Goal: Book appointment/travel/reservation

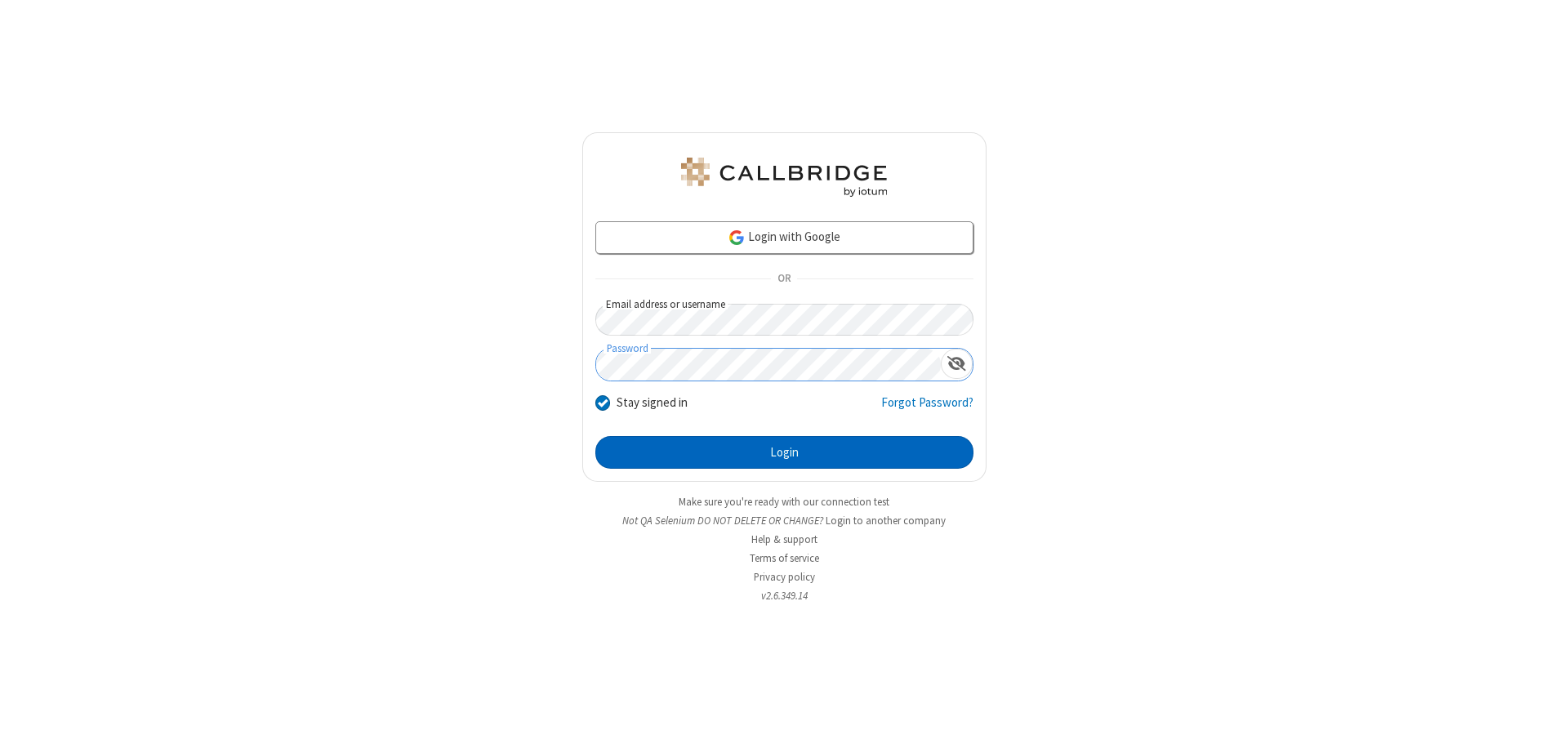
click at [784, 453] on button "Login" at bounding box center [784, 453] width 378 height 33
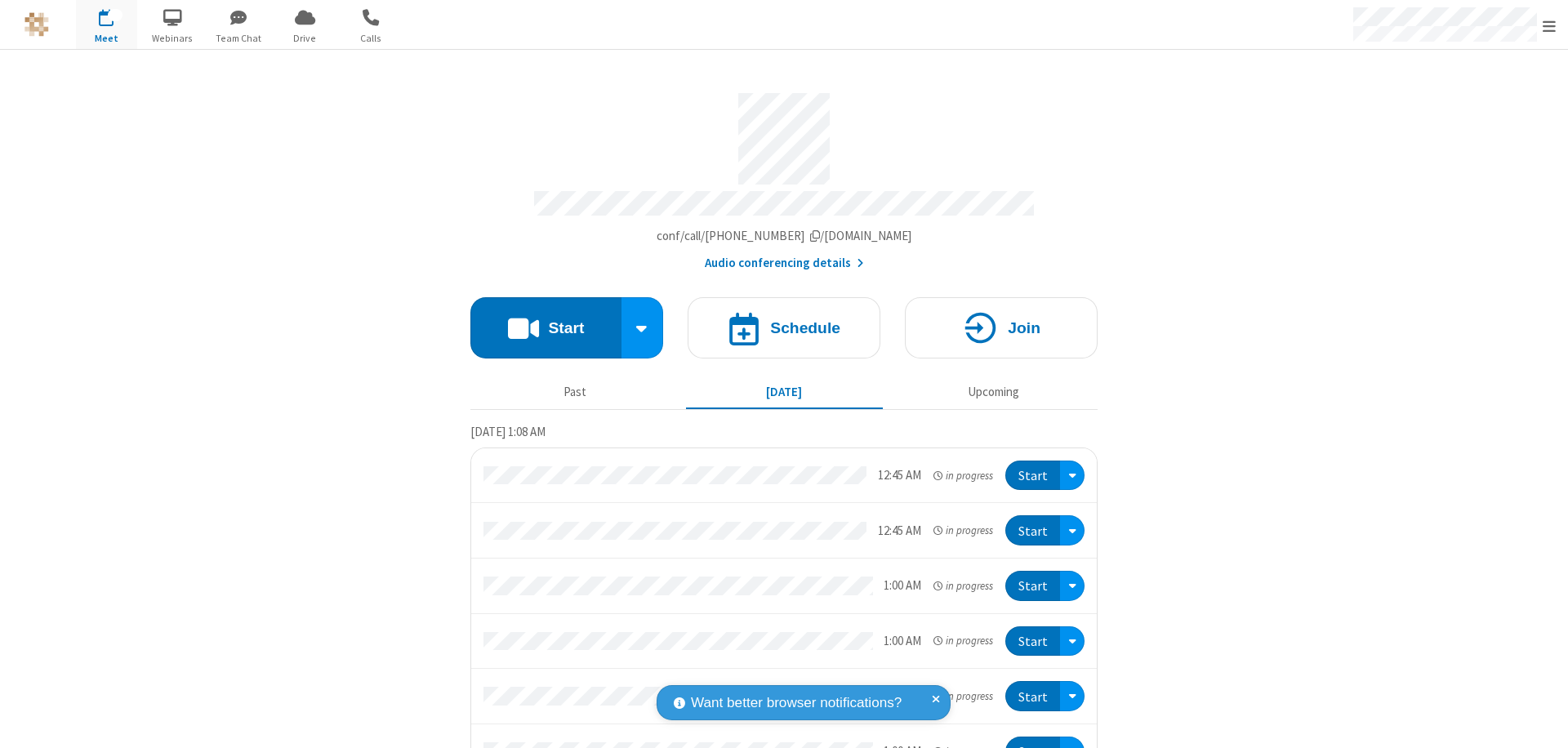
click at [1550, 25] on span "Open menu" at bounding box center [1550, 26] width 13 height 16
click at [106, 25] on span "button" at bounding box center [106, 16] width 61 height 28
click at [778, 320] on h4 "Schedule" at bounding box center [805, 328] width 70 height 15
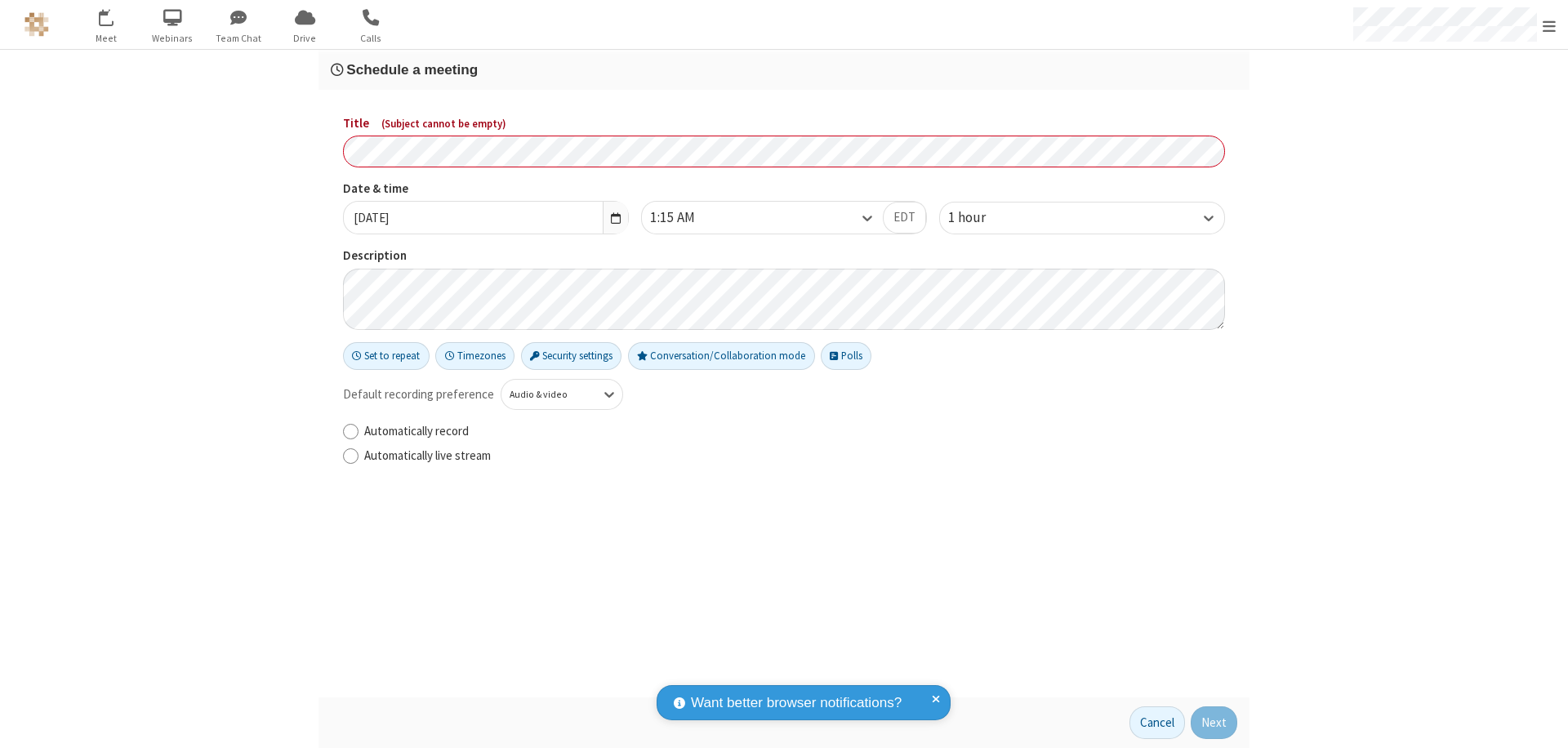
click at [784, 69] on h3 "Schedule a meeting" at bounding box center [784, 70] width 906 height 15
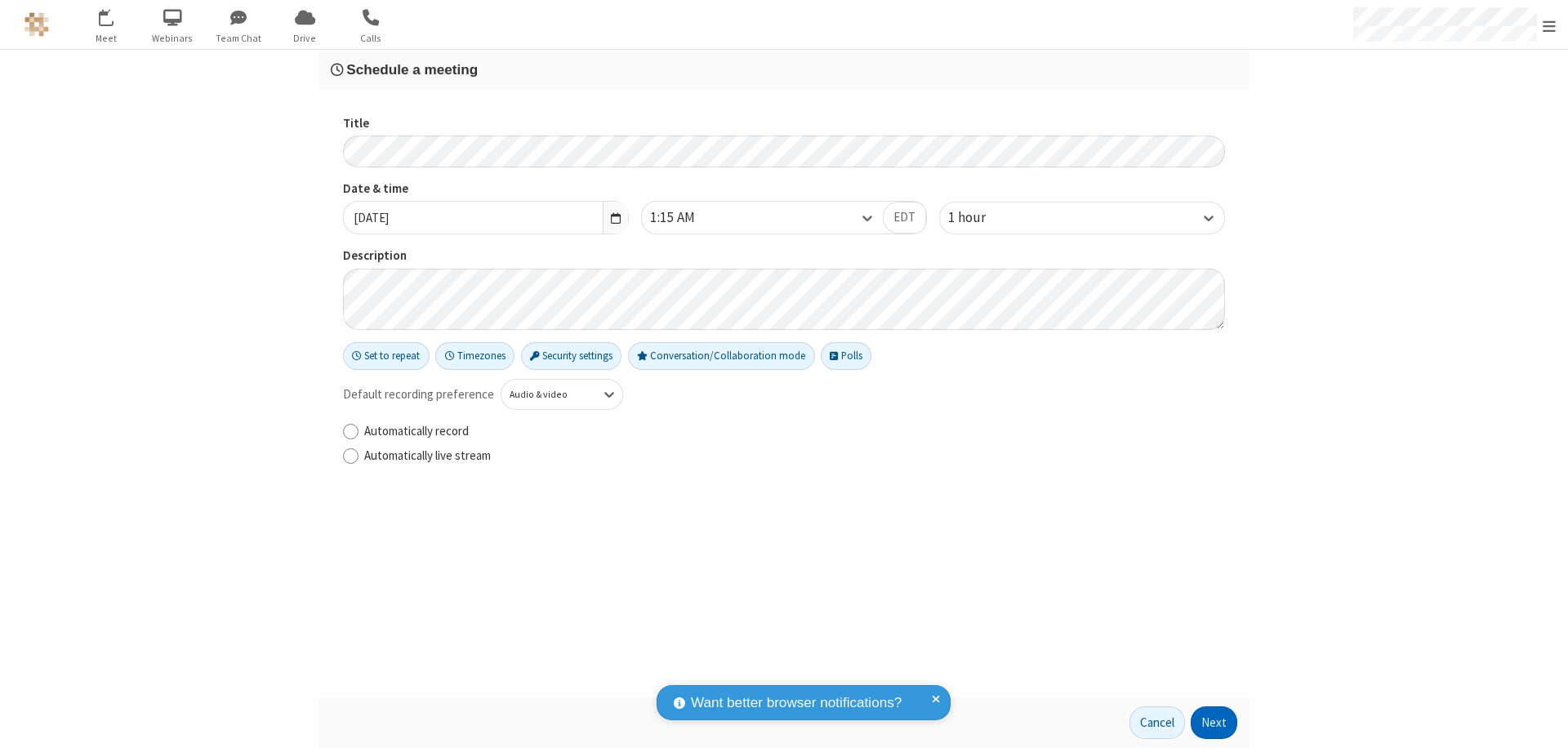
click at [1214, 723] on button "Next" at bounding box center [1214, 723] width 47 height 33
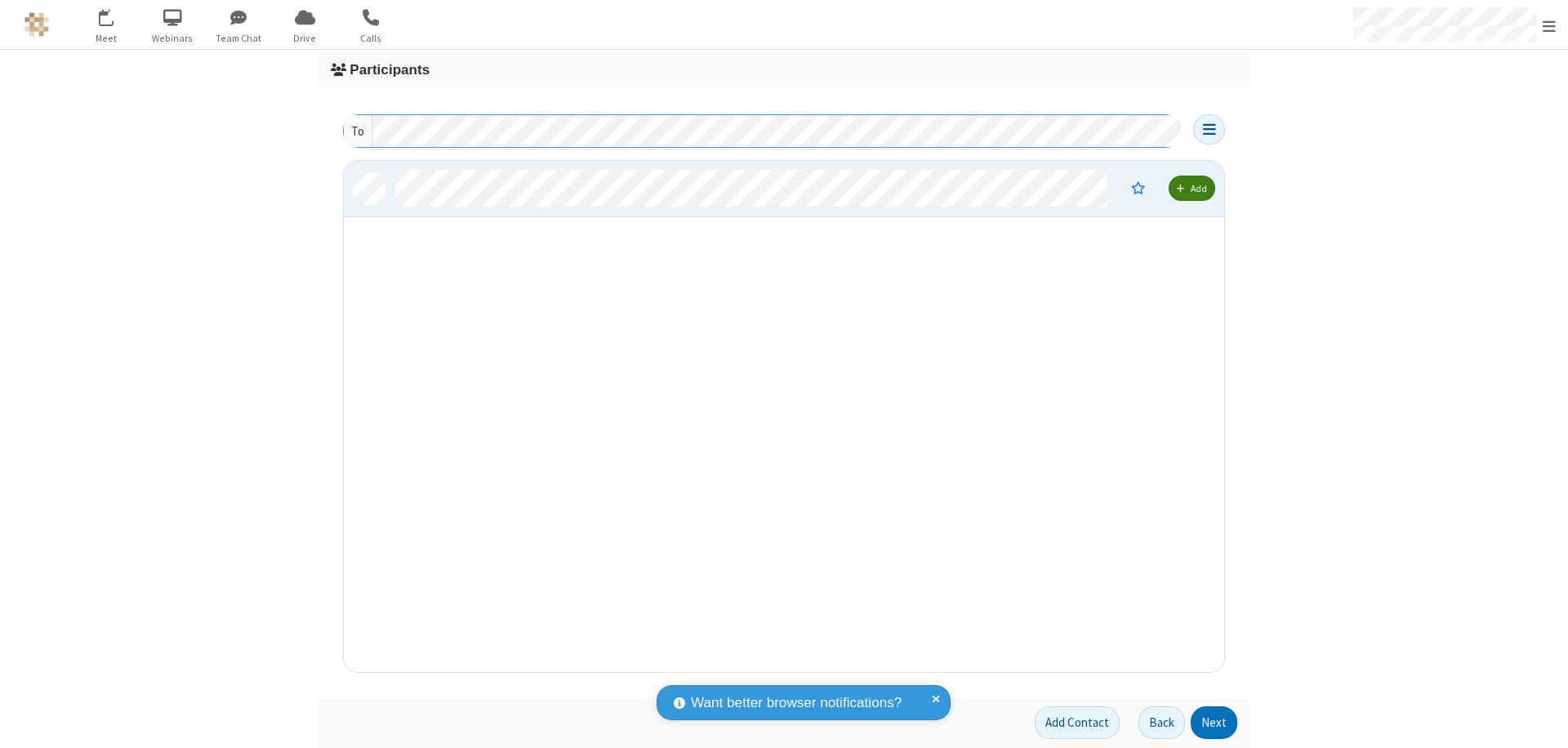
scroll to position [499, 868]
click at [1214, 723] on button "Next" at bounding box center [1214, 723] width 47 height 33
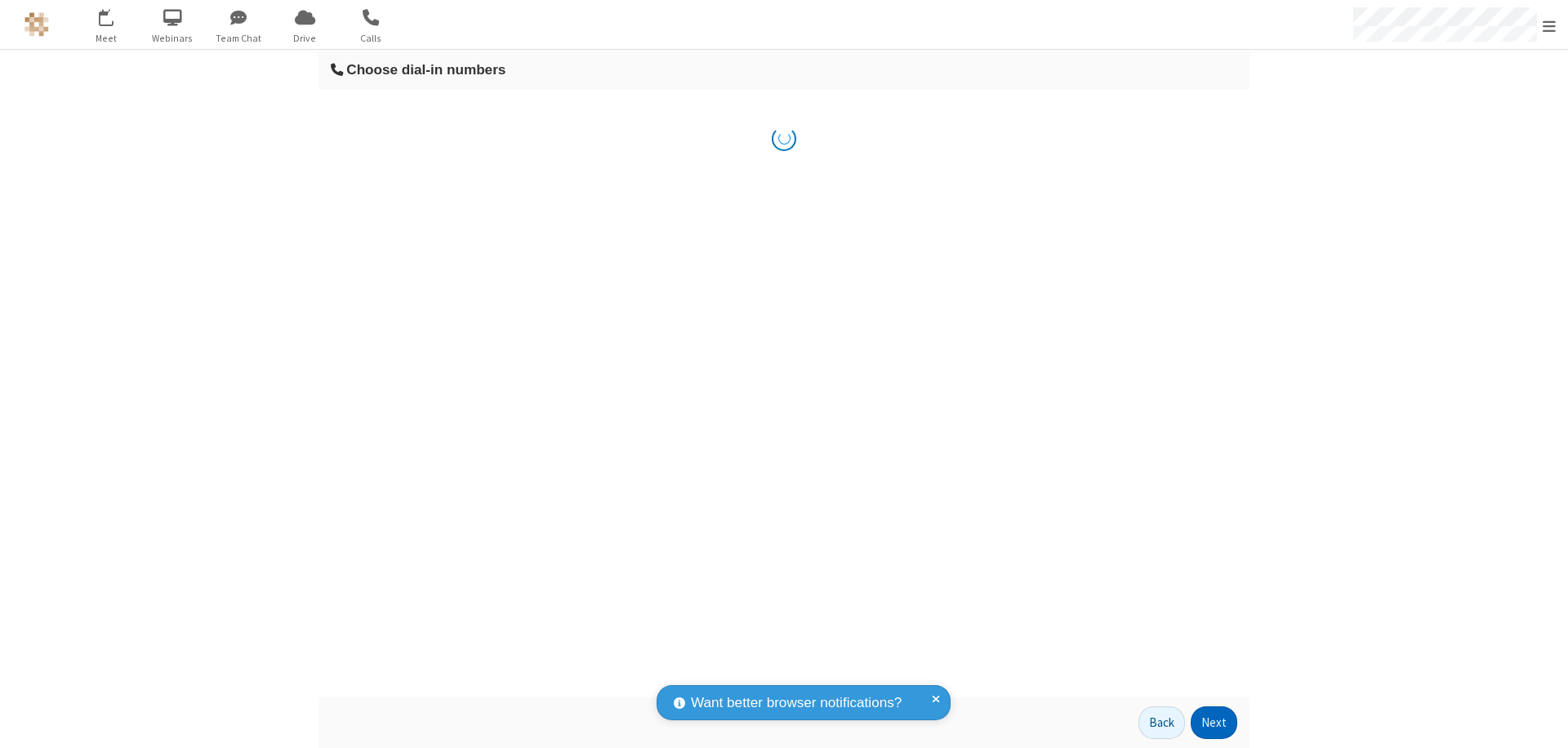
click at [1214, 723] on button "Next" at bounding box center [1214, 723] width 47 height 33
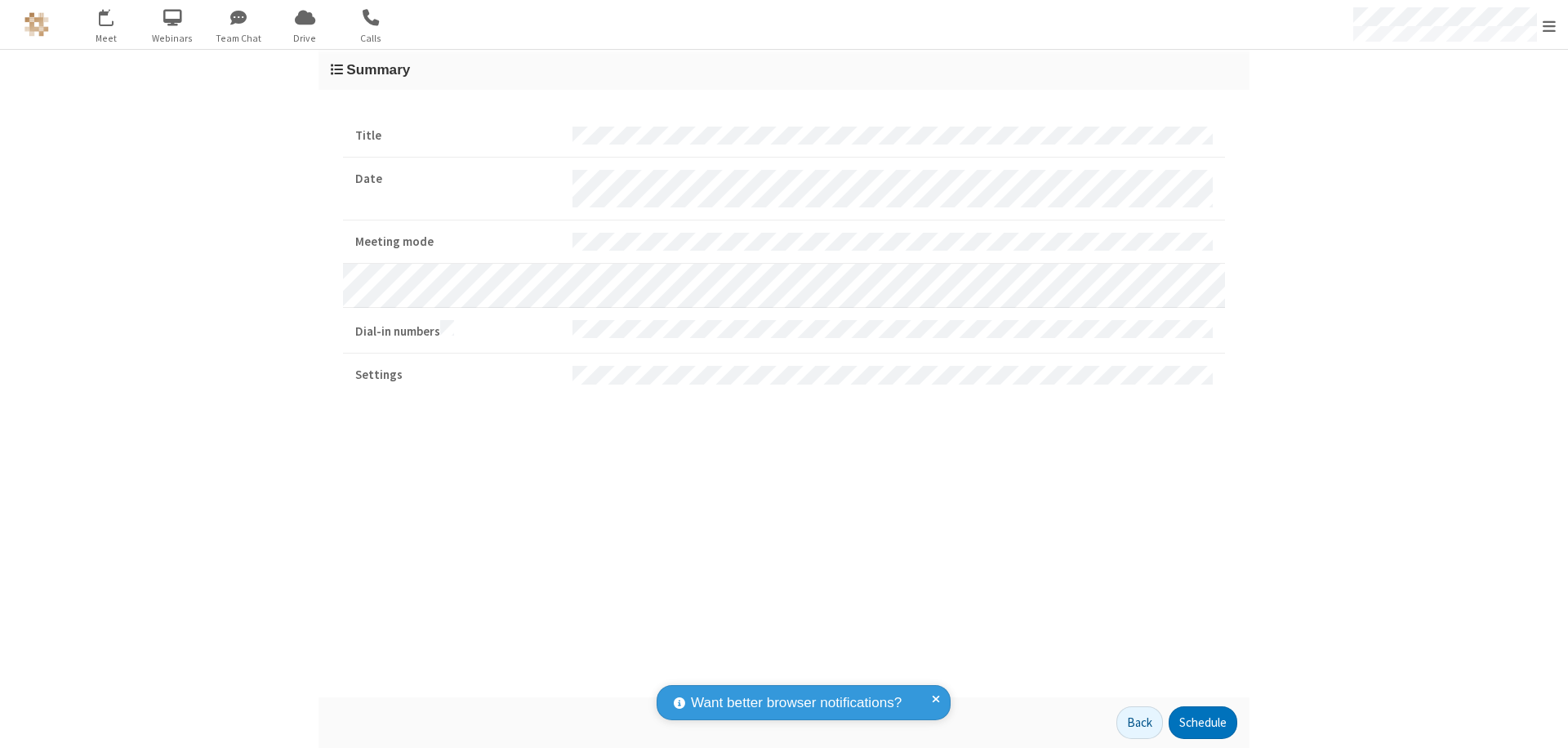
click at [1203, 723] on button "Schedule" at bounding box center [1204, 723] width 69 height 33
